Goal: Check status

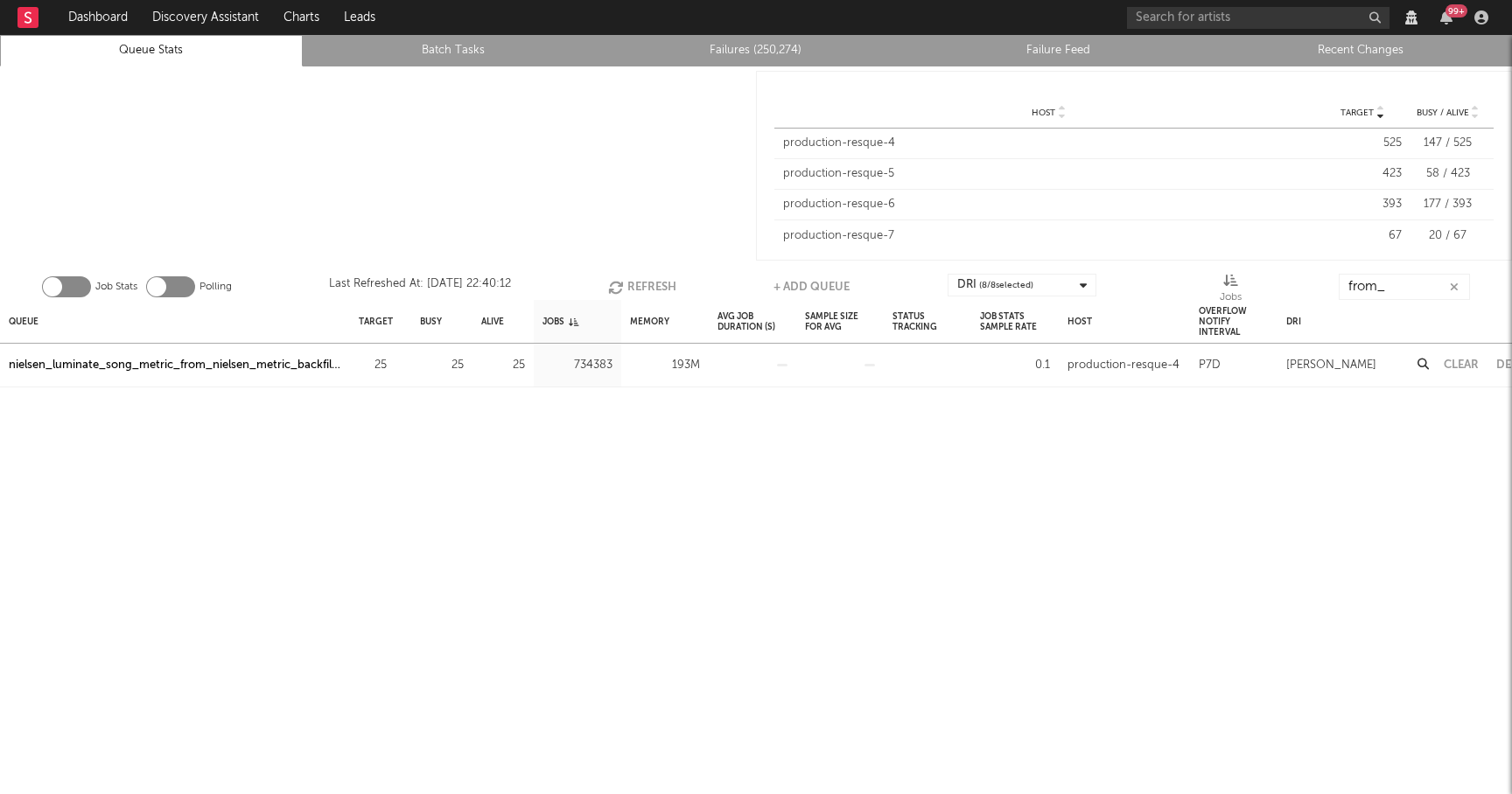
click at [619, 289] on icon "button" at bounding box center [617, 287] width 19 height 15
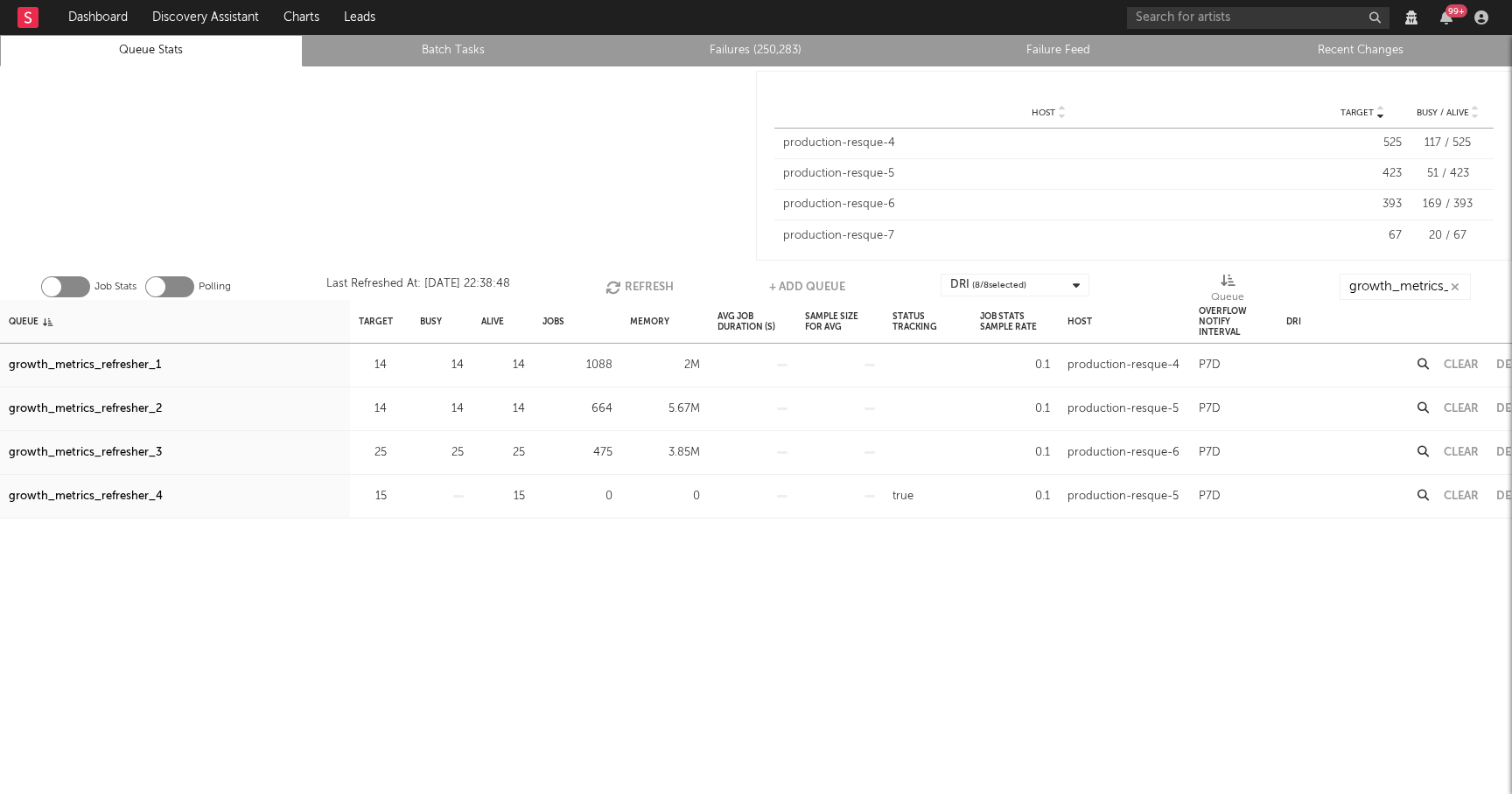
click at [633, 281] on button "Refresh" at bounding box center [639, 287] width 69 height 26
click at [626, 282] on button "Refresh" at bounding box center [637, 287] width 69 height 26
click at [661, 284] on button "Refresh" at bounding box center [637, 287] width 69 height 26
click at [661, 284] on button "Refresh" at bounding box center [638, 287] width 69 height 26
